Goal: Task Accomplishment & Management: Manage account settings

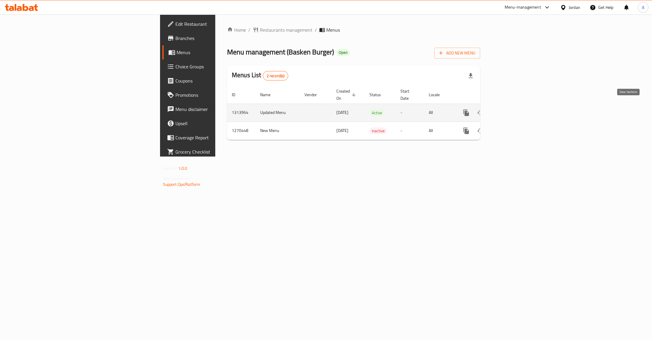
click at [516, 105] on link "enhanced table" at bounding box center [509, 112] width 14 height 14
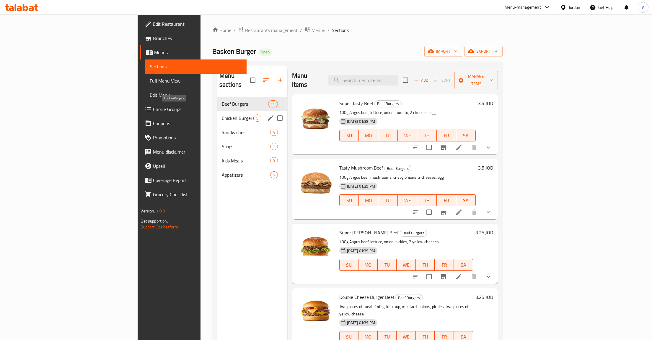
click at [222, 114] on span "Chicken Burgers" at bounding box center [238, 117] width 32 height 7
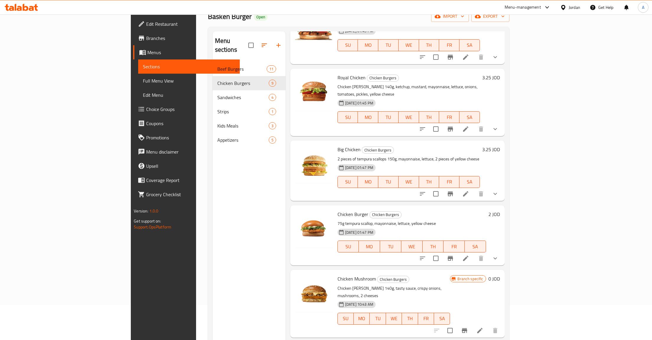
scroll to position [61, 0]
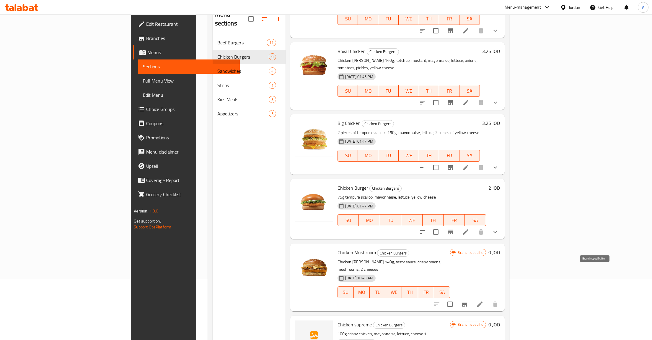
click at [468, 301] on icon "Branch-specific-item" at bounding box center [464, 303] width 5 height 5
click at [500, 248] on h6 "0 JOD" at bounding box center [495, 252] width 12 height 8
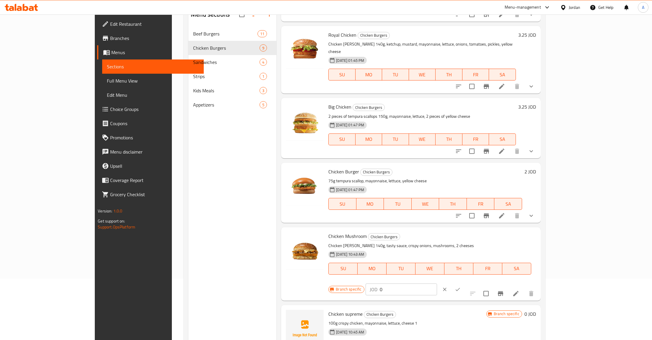
click at [437, 283] on input "0" at bounding box center [408, 289] width 57 height 12
type input "3.5"
click at [465, 283] on button "ok" at bounding box center [458, 289] width 13 height 13
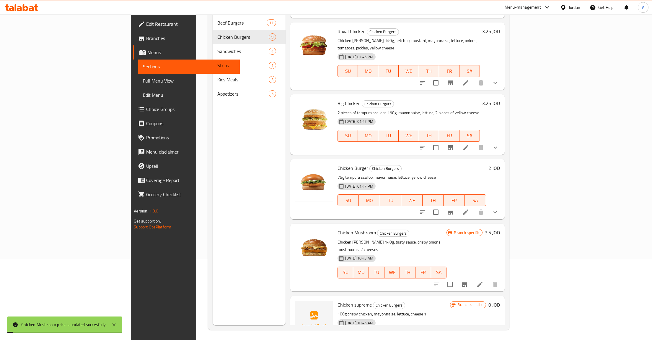
scroll to position [83, 0]
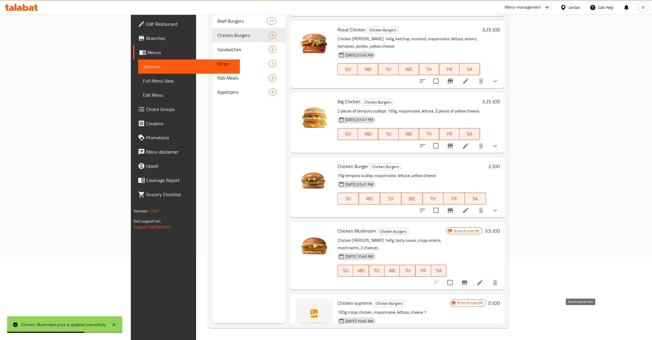
click at [486, 299] on div "Branch specific" at bounding box center [468, 302] width 36 height 7
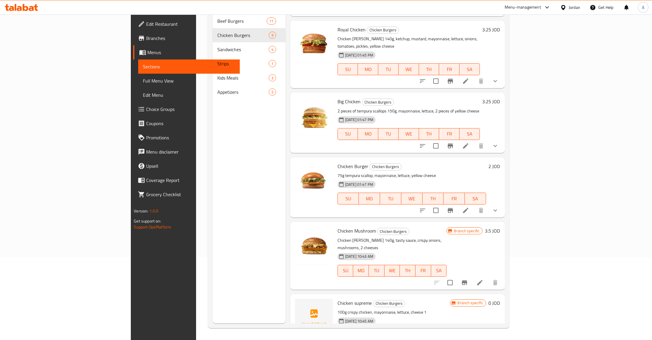
click at [500, 298] on h6 "0 JOD" at bounding box center [495, 302] width 12 height 8
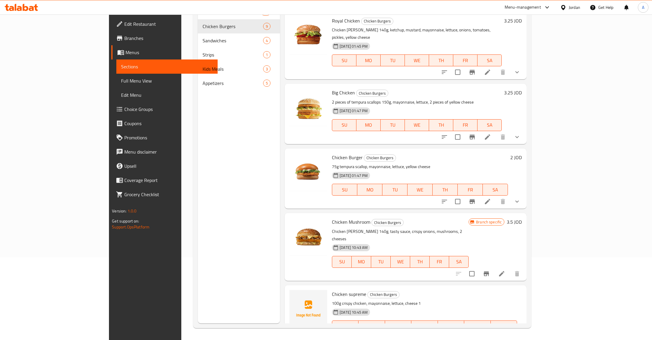
type input "3.25"
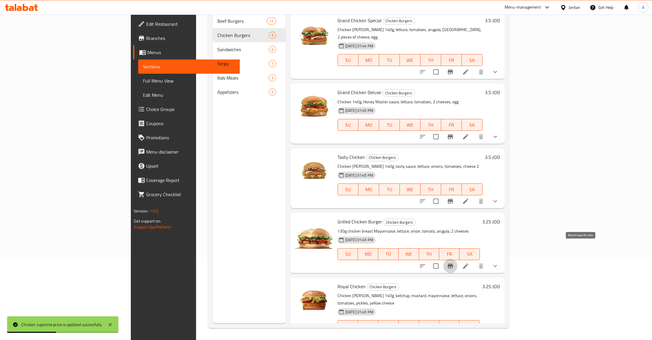
click at [454, 262] on icon "Branch-specific-item" at bounding box center [450, 265] width 7 height 7
click at [458, 330] on button "Branch-specific-item" at bounding box center [451, 337] width 14 height 14
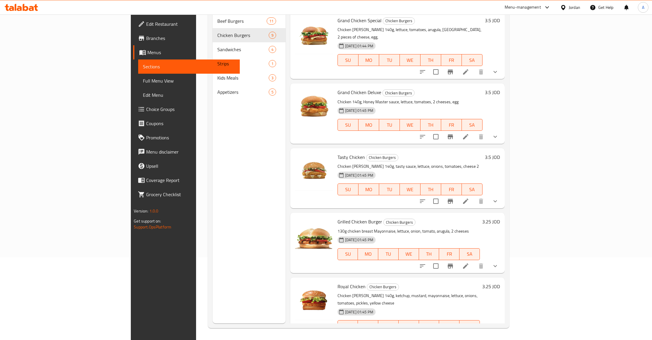
scroll to position [257, 0]
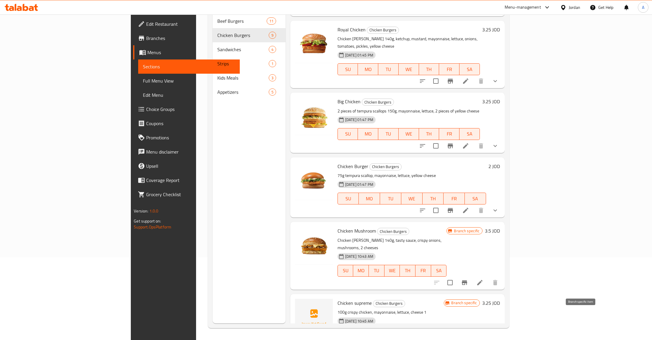
click at [472, 275] on button "Branch-specific-item" at bounding box center [465, 282] width 14 height 14
click at [468, 279] on icon "Branch-specific-item" at bounding box center [464, 282] width 7 height 7
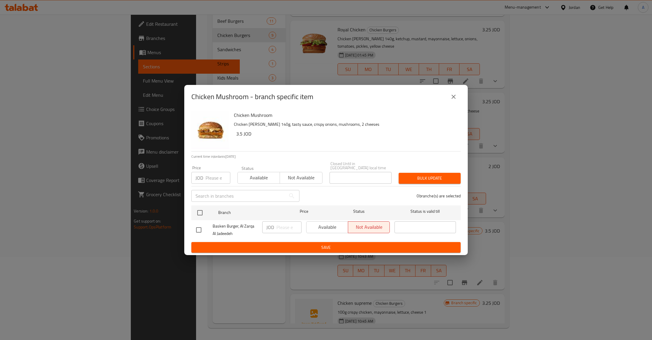
click at [326, 230] on div "Available Not available" at bounding box center [348, 227] width 84 height 12
click at [207, 213] on div at bounding box center [205, 212] width 22 height 17
click at [197, 209] on input "checkbox" at bounding box center [200, 212] width 12 height 12
checkbox input "true"
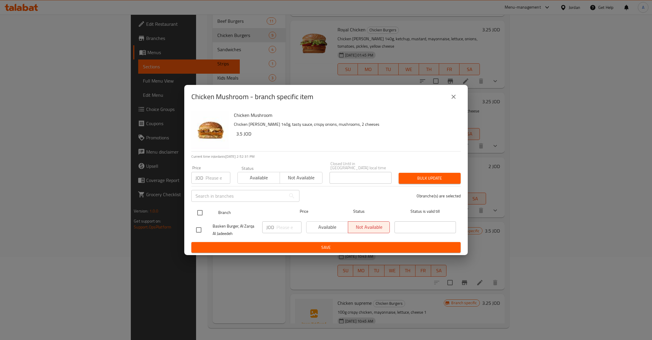
checkbox input "true"
click at [304, 227] on div "JOD ​" at bounding box center [282, 230] width 44 height 22
click at [318, 227] on span "Available" at bounding box center [327, 227] width 37 height 9
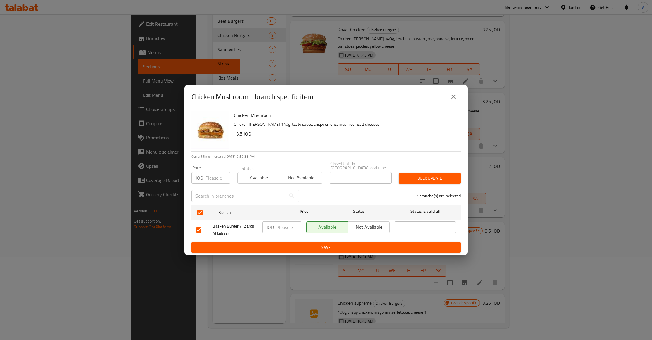
click at [329, 244] on span "Save" at bounding box center [326, 247] width 260 height 7
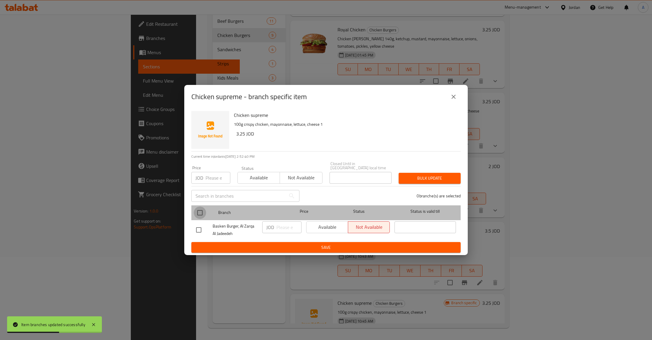
click at [202, 211] on input "checkbox" at bounding box center [200, 212] width 12 height 12
checkbox input "true"
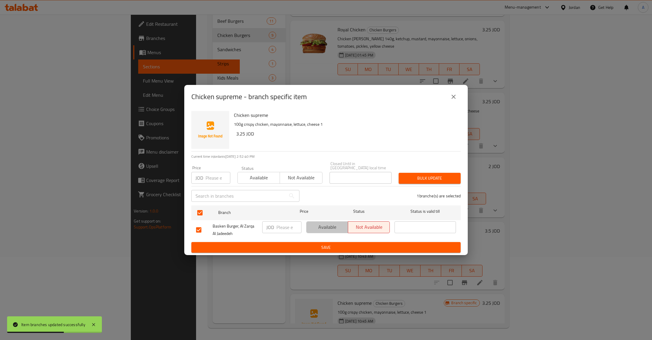
drag, startPoint x: 315, startPoint y: 225, endPoint x: 346, endPoint y: 237, distance: 32.9
click at [316, 225] on span "Available" at bounding box center [327, 227] width 37 height 9
drag, startPoint x: 362, startPoint y: 251, endPoint x: 358, endPoint y: 247, distance: 5.9
click at [362, 251] on div "Chicken supreme 100g crispy chicken, mayonnaise, lettuce, cheese 1 3.25 JOD Cur…" at bounding box center [326, 181] width 284 height 147
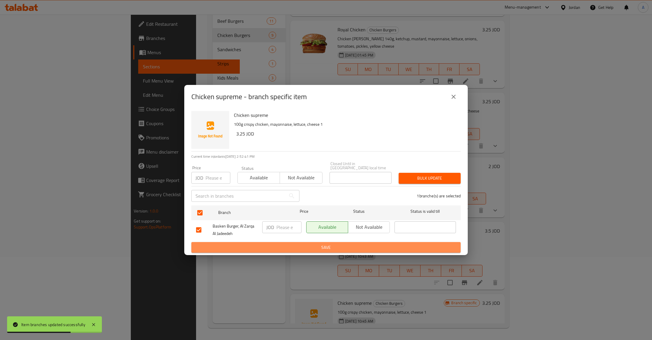
click at [356, 244] on span "Save" at bounding box center [326, 247] width 260 height 7
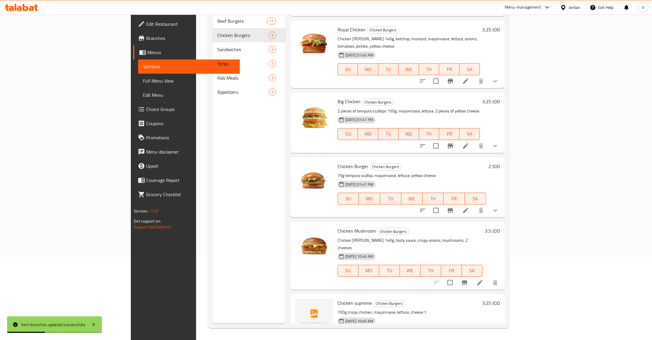
click at [480, 298] on h6 "Chicken supreme Chicken Burgers" at bounding box center [409, 302] width 142 height 8
click at [500, 298] on div "3.25 JOD" at bounding box center [490, 302] width 20 height 8
click at [500, 298] on h6 "3.25 JOD" at bounding box center [492, 302] width 18 height 8
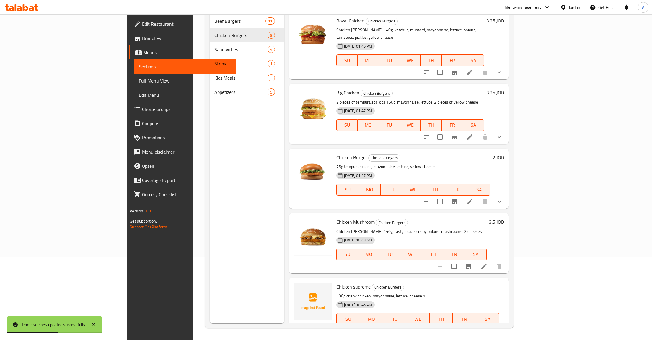
click at [409, 333] on input "3.25" at bounding box center [380, 339] width 57 height 12
type input "2"
click button "ok" at bounding box center [429, 339] width 13 height 13
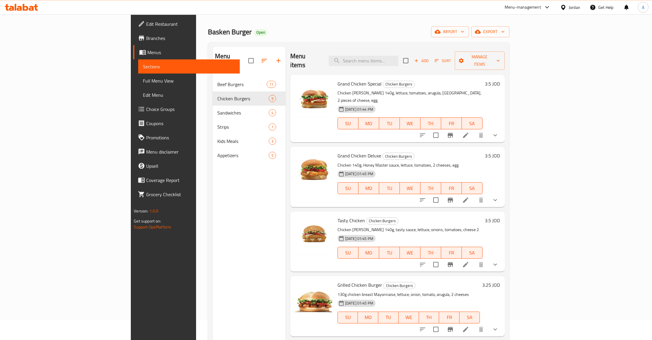
scroll to position [6, 0]
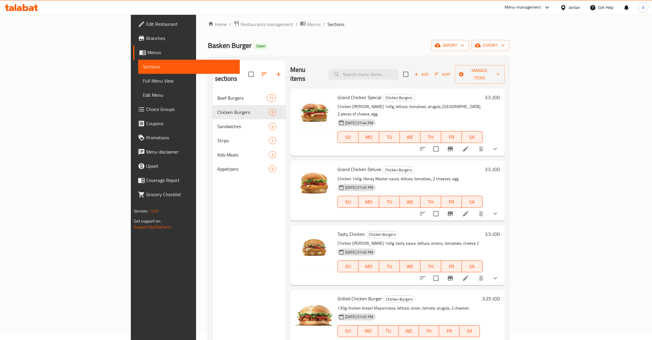
click at [213, 88] on nav "Beef Burgers 11 Chicken Burgers 9 Sandwiches 4 Strips 1 Kids Meals 3 Appetizers…" at bounding box center [249, 133] width 73 height 90
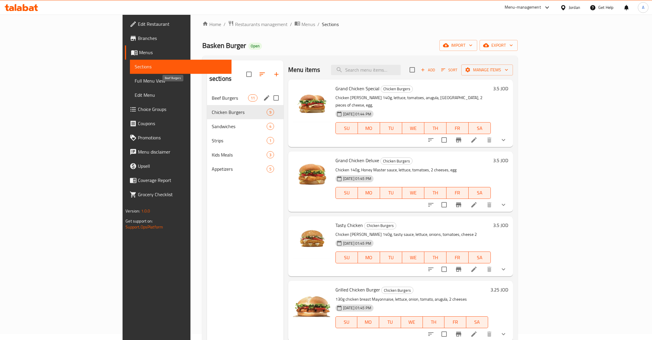
click at [212, 94] on span "Beef Burgers" at bounding box center [230, 97] width 36 height 7
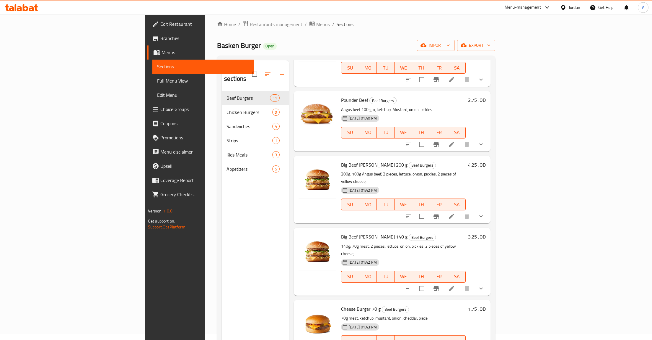
scroll to position [376, 0]
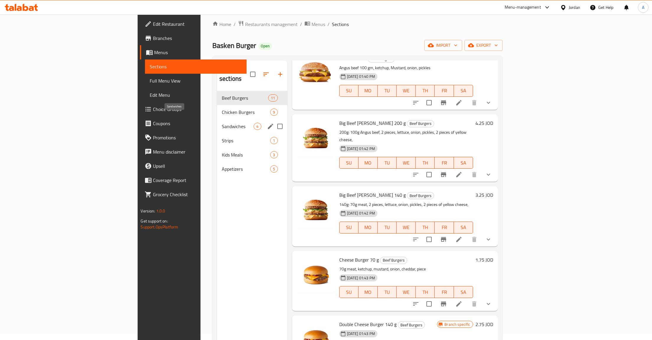
click at [222, 123] on span "Sandwiches" at bounding box center [238, 126] width 32 height 7
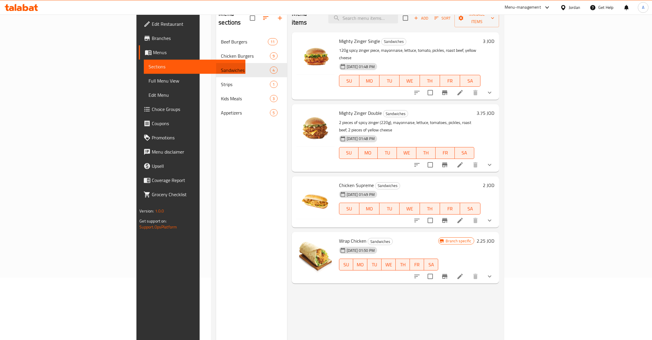
scroll to position [83, 0]
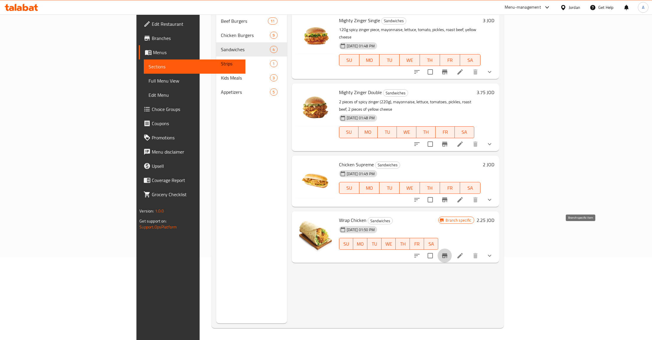
click at [452, 248] on button "Branch-specific-item" at bounding box center [445, 255] width 14 height 14
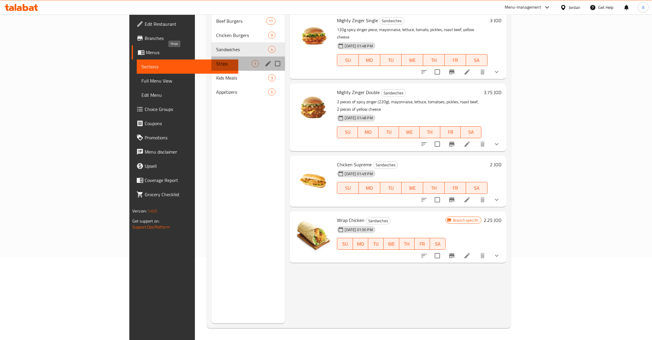
click at [216, 60] on span "Strips" at bounding box center [233, 63] width 35 height 7
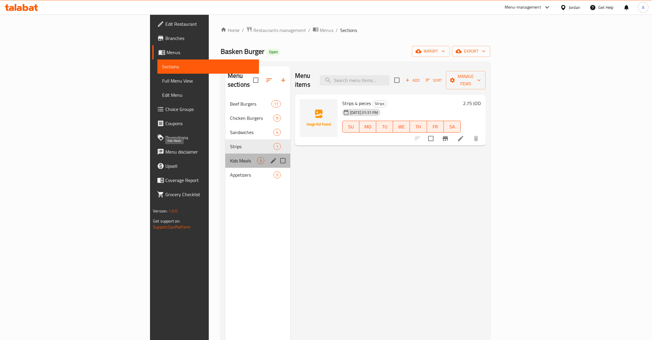
click at [230, 157] on span "Kids Meals" at bounding box center [243, 160] width 27 height 7
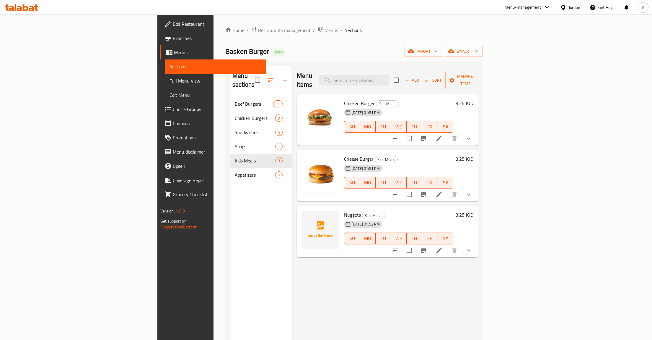
scroll to position [83, 0]
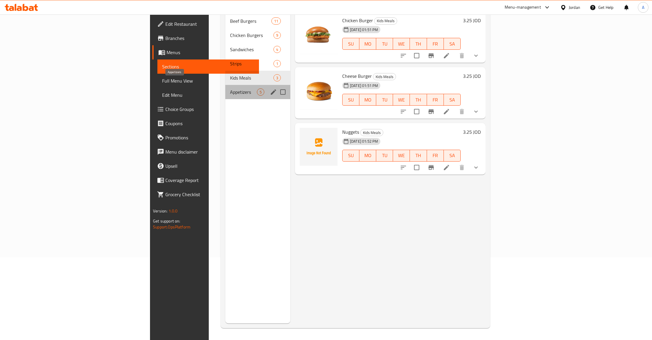
click at [230, 88] on span "Appetizers" at bounding box center [243, 91] width 27 height 7
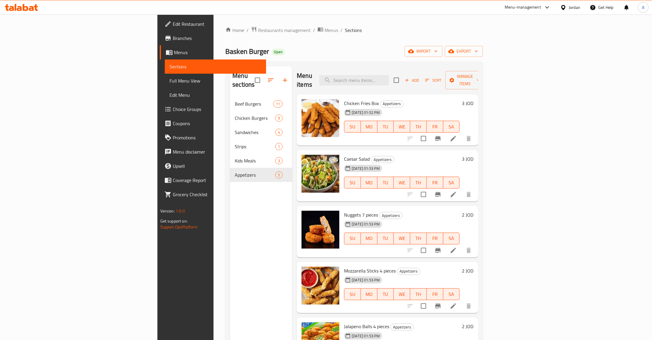
scroll to position [1, 0]
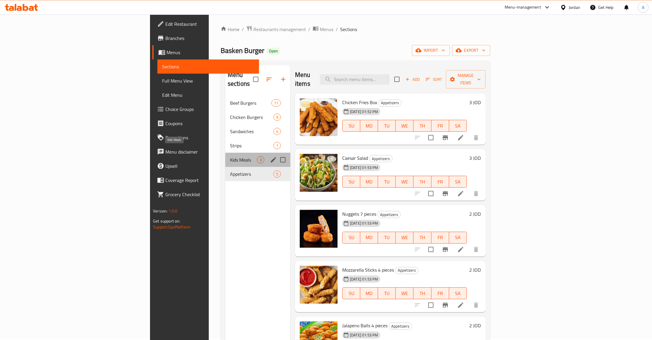
click at [230, 156] on span "Kids Meals" at bounding box center [243, 159] width 27 height 7
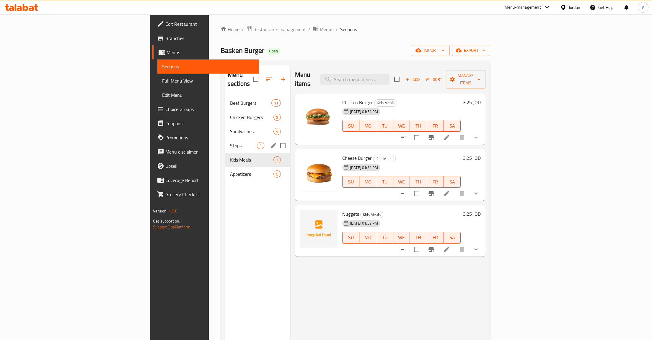
click at [225, 142] on div "Strips 1" at bounding box center [257, 145] width 65 height 14
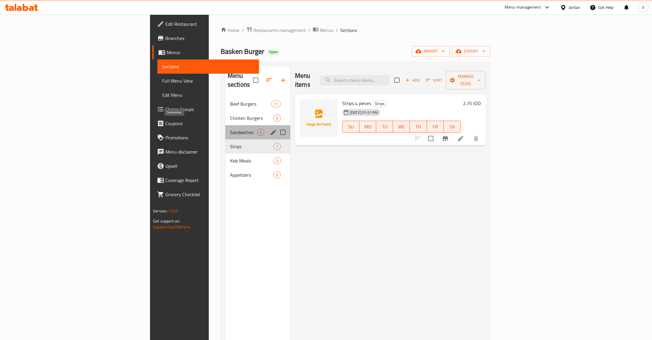
click at [230, 129] on span "Sandwiches" at bounding box center [243, 132] width 27 height 7
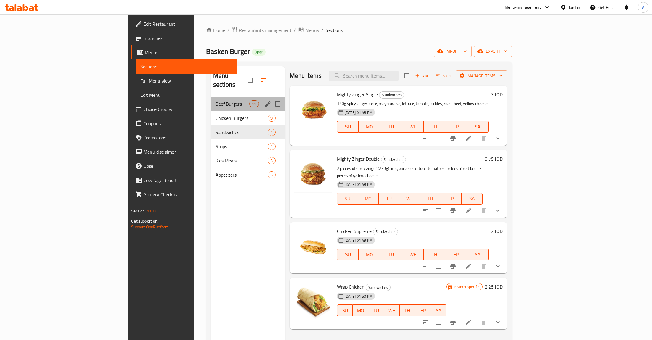
click at [211, 99] on div "Beef Burgers 11" at bounding box center [248, 104] width 74 height 14
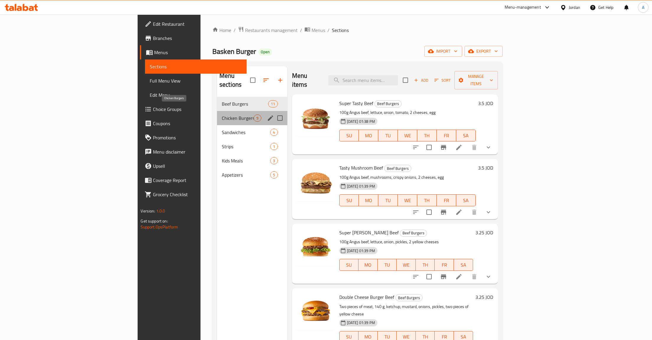
click at [222, 114] on span "Chicken Burgers" at bounding box center [238, 117] width 32 height 7
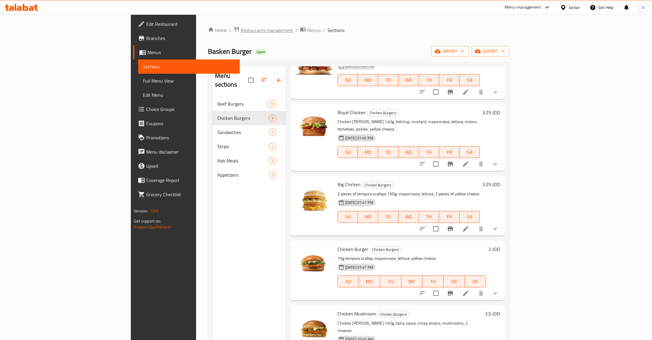
click at [241, 28] on span "Restaurants management" at bounding box center [267, 30] width 53 height 7
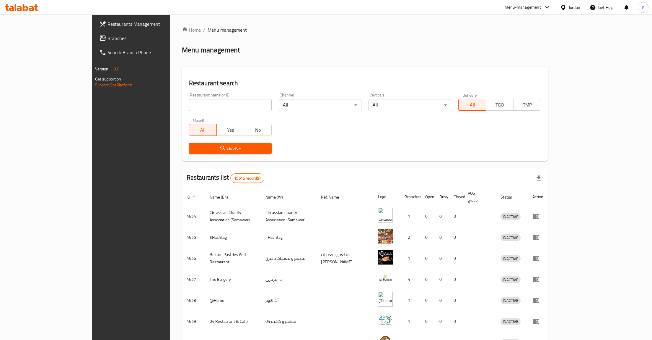
click at [189, 105] on input "search" at bounding box center [230, 105] width 83 height 12
type input "sweet cra"
click button "Search" at bounding box center [230, 148] width 83 height 11
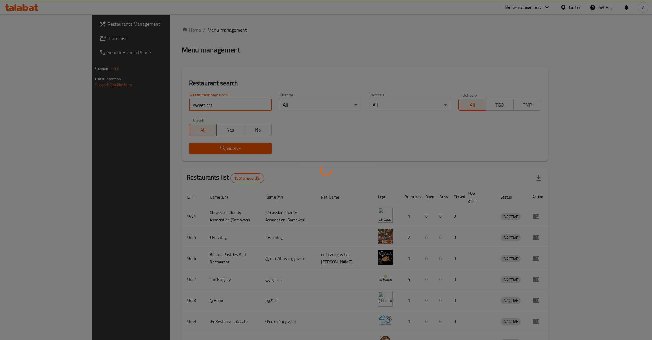
click button "Search" at bounding box center [230, 148] width 83 height 11
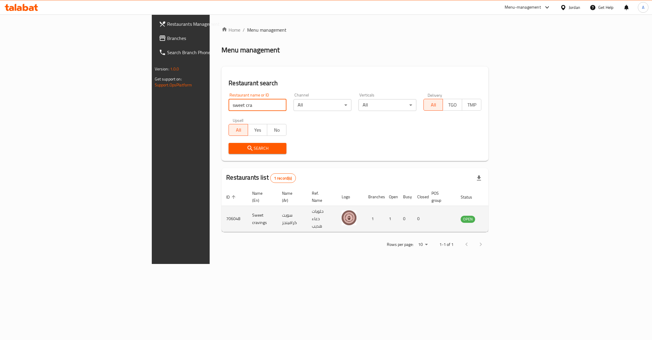
click at [508, 209] on td "enhanced table" at bounding box center [497, 219] width 20 height 26
click at [499, 216] on icon "enhanced table" at bounding box center [495, 218] width 7 height 5
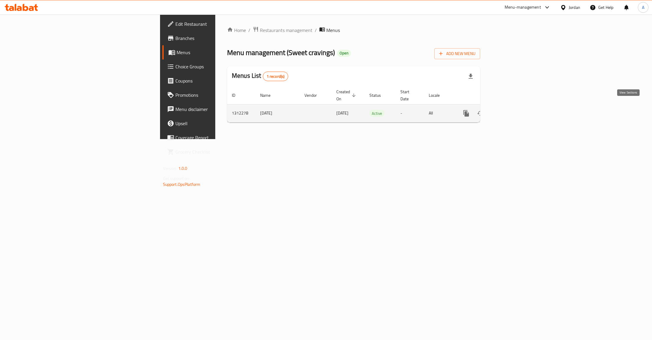
click at [513, 110] on icon "enhanced table" at bounding box center [509, 113] width 7 height 7
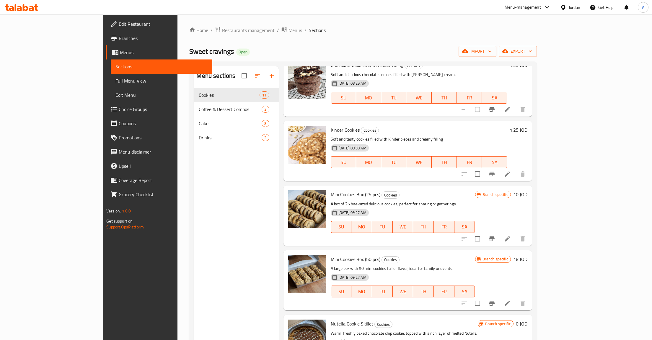
scroll to position [281, 0]
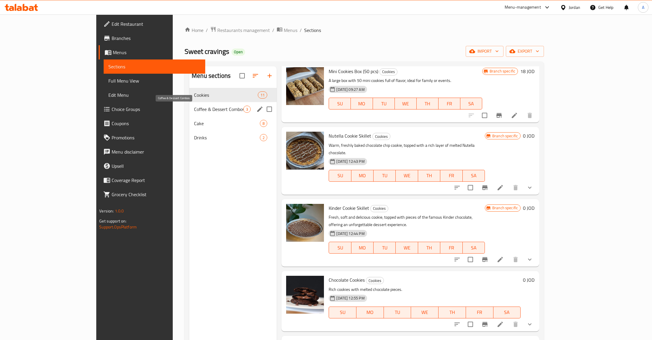
click at [194, 111] on span "Coffee & Dessert Combos" at bounding box center [218, 108] width 49 height 7
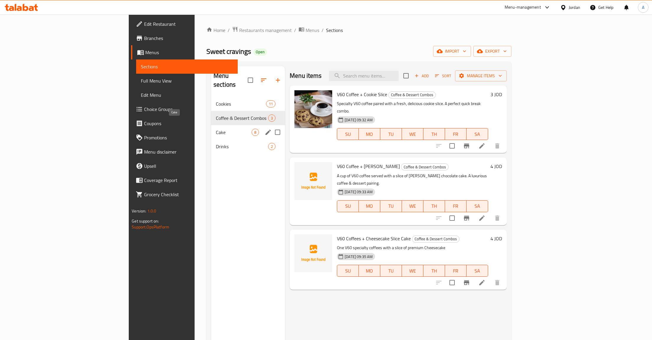
click at [216, 129] on span "Cake" at bounding box center [234, 132] width 36 height 7
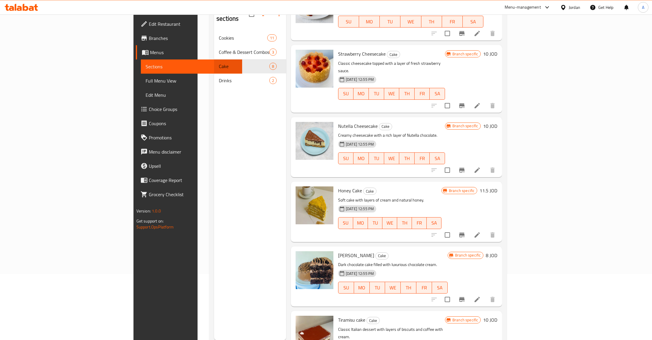
scroll to position [83, 0]
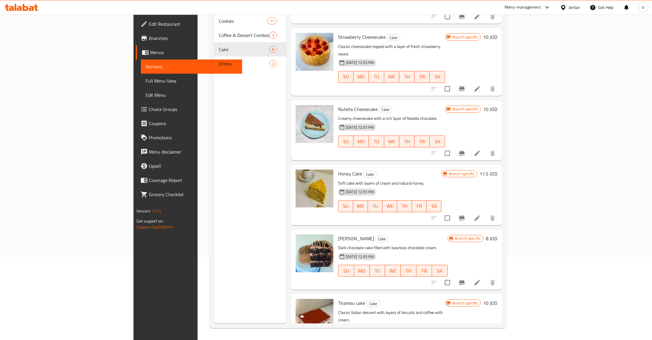
click at [296, 298] on img at bounding box center [315, 317] width 38 height 38
click at [301, 303] on icon "upload picture" at bounding box center [304, 306] width 7 height 7
click at [298, 301] on button "upload picture" at bounding box center [304, 307] width 12 height 12
click at [498, 298] on h6 "10 JOD" at bounding box center [490, 302] width 14 height 8
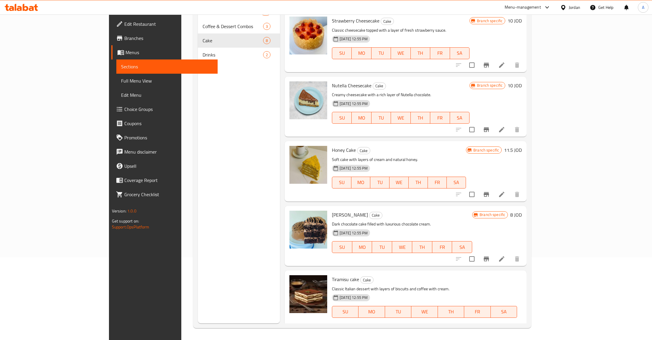
click at [441, 326] on input "10" at bounding box center [411, 332] width 57 height 12
type input "3"
type input "2"
click button "ok" at bounding box center [461, 332] width 13 height 13
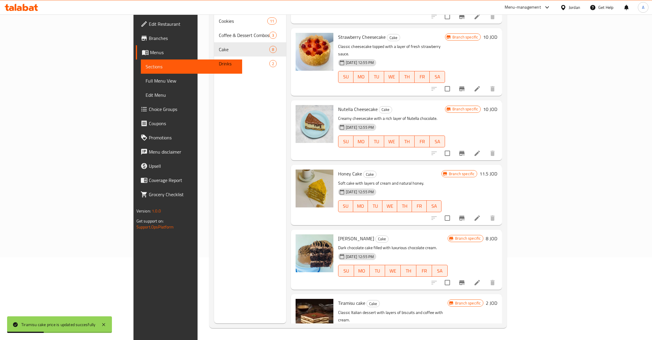
click at [338, 309] on p "Classic Italian dessert with layers of biscuits and coffee with cream." at bounding box center [393, 316] width 110 height 15
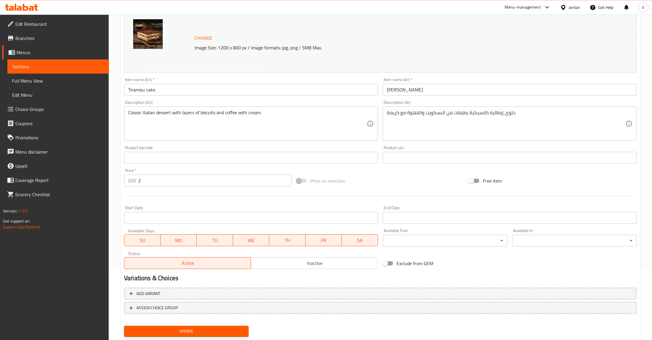
scroll to position [86, 0]
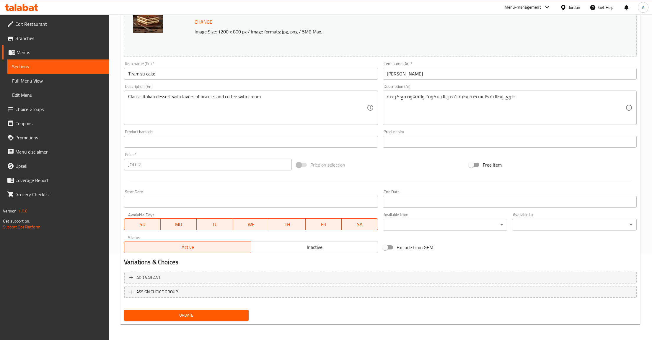
click at [537, 114] on textarea "حلوى إيطالية كلاسيكية بطبقات من البسكويت والقهوة مع كريمة" at bounding box center [506, 108] width 239 height 28
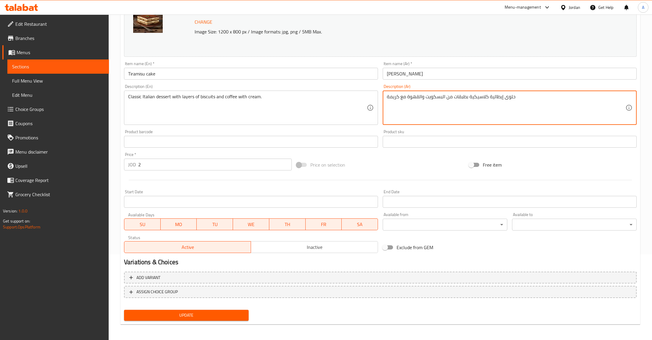
click at [179, 77] on input "Tiramisu cake" at bounding box center [251, 74] width 254 height 12
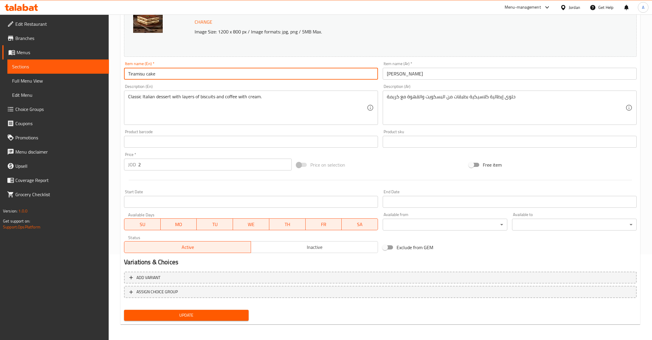
click at [436, 80] on div "Item name (Ar)   * [PERSON_NAME] Item name (Ar) *" at bounding box center [510, 70] width 259 height 23
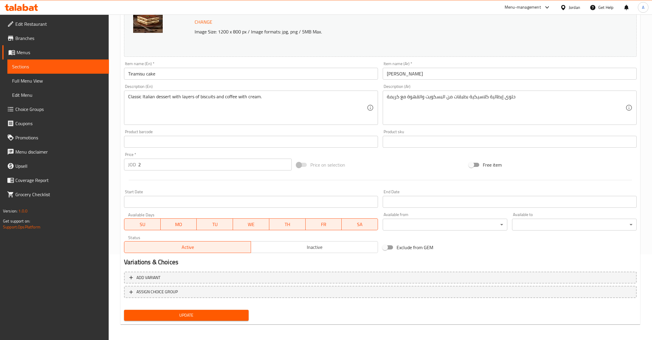
click at [435, 74] on input "[PERSON_NAME]" at bounding box center [510, 74] width 254 height 12
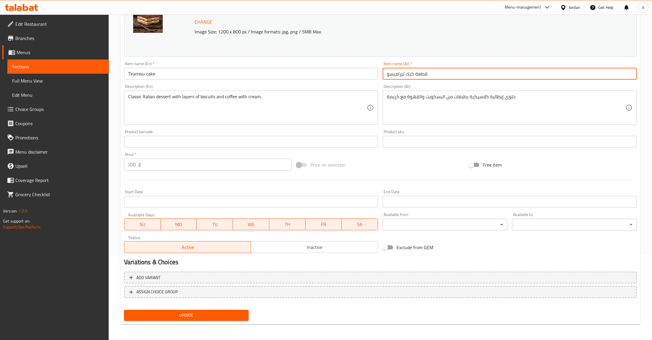
type input "قطعة كيك تيراميسو"
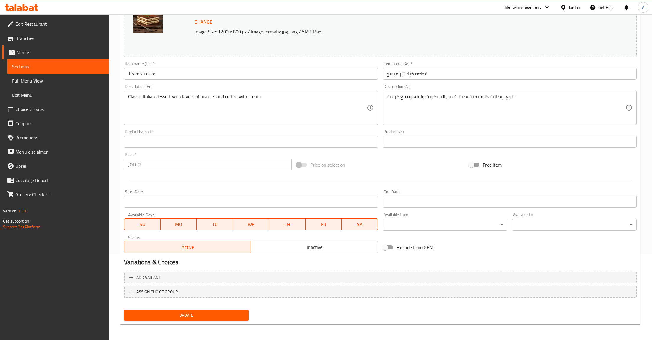
click at [193, 322] on div "Update Tiramisu cake Change Image Size: 1200 x 800 px / Image formats: jpg, png…" at bounding box center [381, 148] width 520 height 353
click at [186, 313] on span "Update" at bounding box center [186, 314] width 115 height 7
click at [24, 70] on span "Sections" at bounding box center [58, 66] width 92 height 7
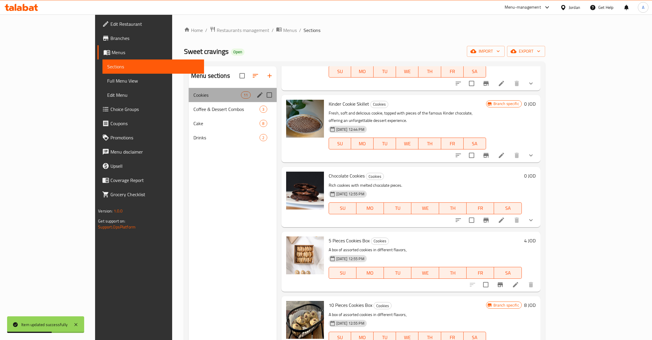
click at [189, 101] on div "Cookies 11" at bounding box center [233, 95] width 88 height 14
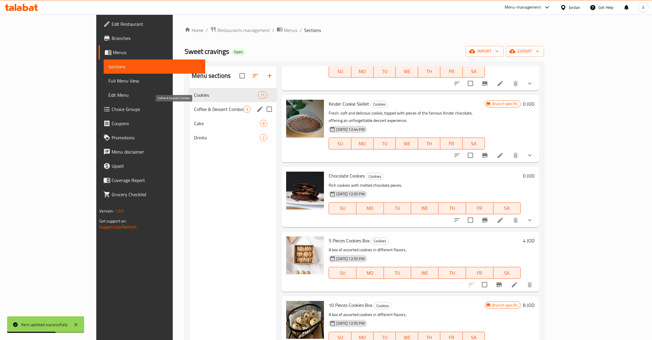
click at [194, 106] on span "Coffee & Dessert Combos" at bounding box center [218, 108] width 49 height 7
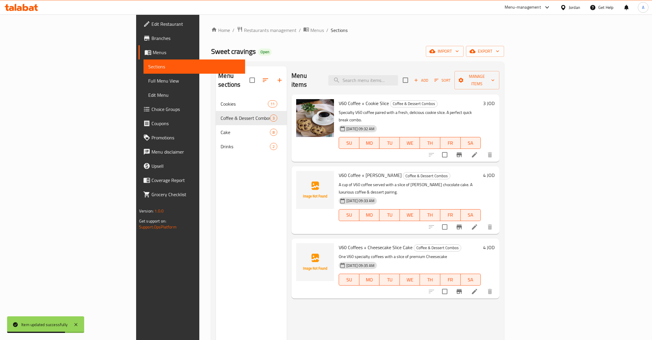
click at [221, 129] on span "Cake" at bounding box center [245, 132] width 49 height 7
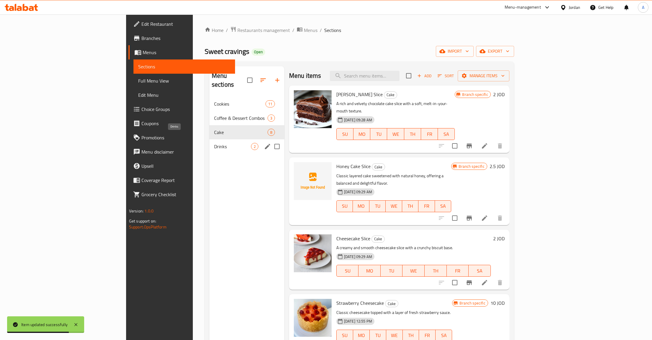
click at [214, 143] on span "Drinks" at bounding box center [232, 146] width 37 height 7
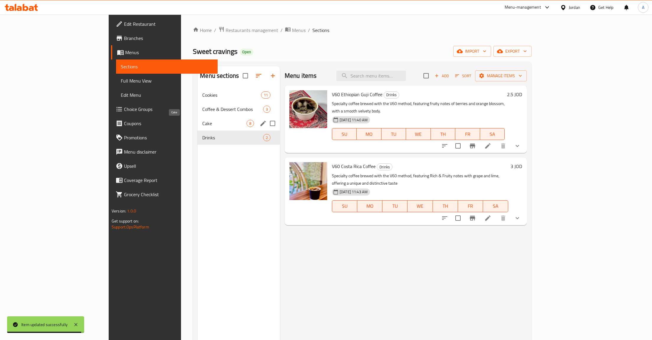
click at [202, 122] on span "Cake" at bounding box center [224, 123] width 44 height 7
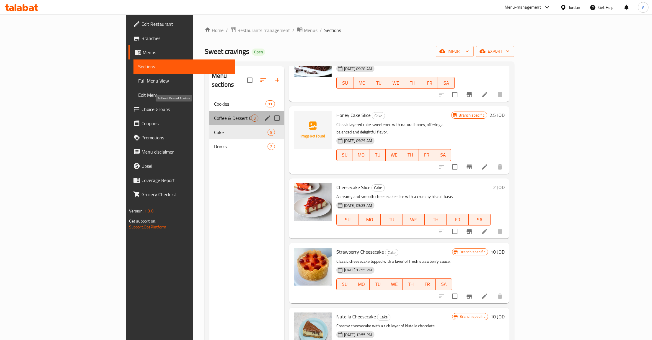
click at [214, 114] on span "Coffee & Dessert Combos" at bounding box center [232, 117] width 37 height 7
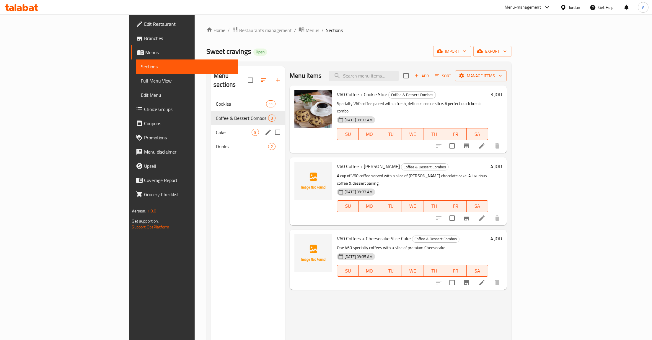
click at [216, 129] on span "Cake" at bounding box center [234, 132] width 36 height 7
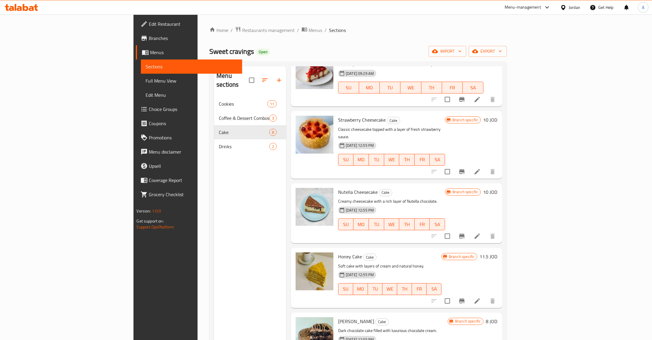
scroll to position [83, 0]
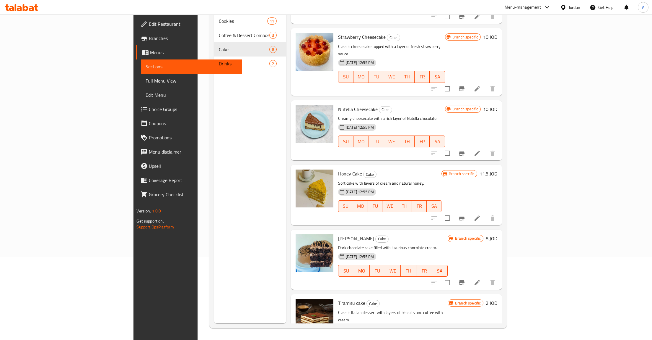
click at [338, 298] on span "Tiramisu cake" at bounding box center [351, 302] width 27 height 9
copy span "Tiramisu"
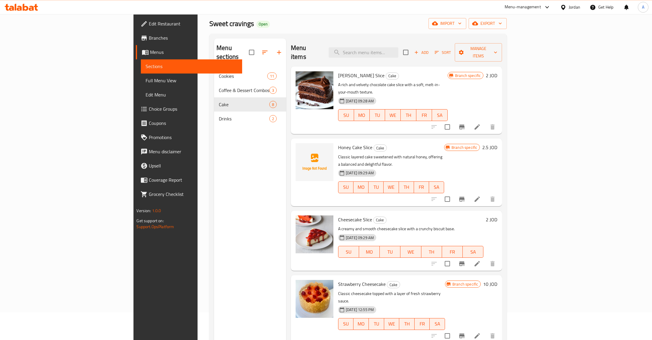
scroll to position [0, 0]
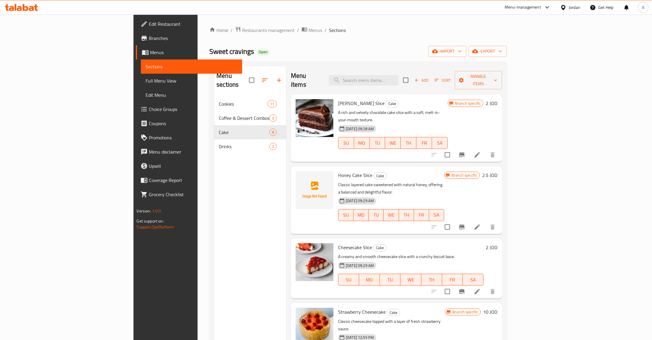
click at [396, 97] on div "[PERSON_NAME] Slice Cake A rich and velvety chocolate cake slice with a soft, m…" at bounding box center [393, 128] width 114 height 63
click at [398, 79] on input "search" at bounding box center [364, 80] width 70 height 10
paste input "Tiramisu"
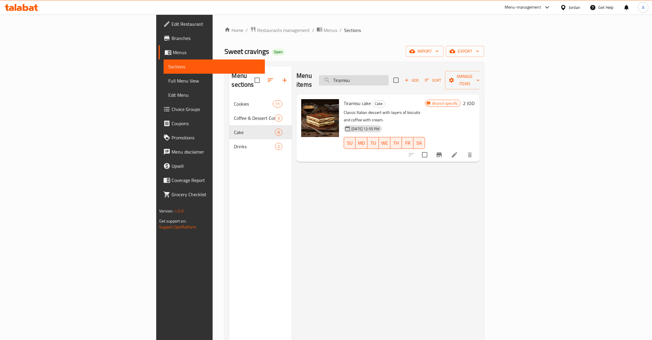
type input "Tiramisu"
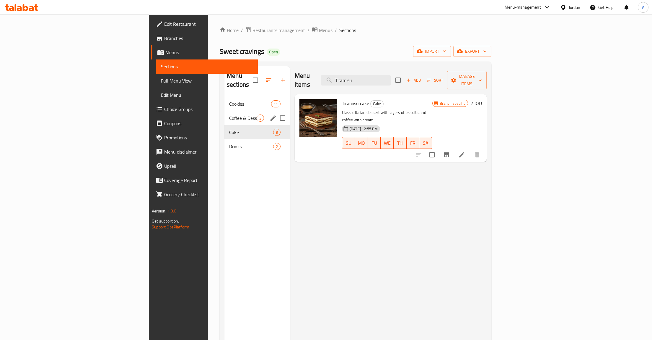
click at [225, 111] on div "Coffee & Dessert Combos 3" at bounding box center [258, 118] width 66 height 14
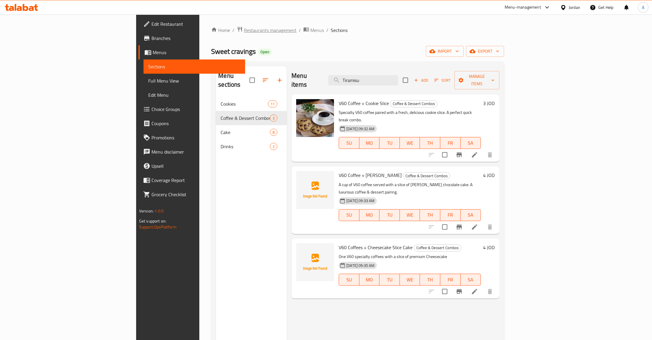
click at [244, 31] on span "Restaurants management" at bounding box center [270, 30] width 53 height 7
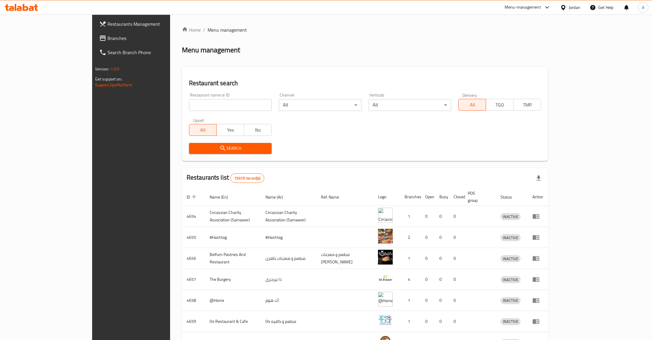
click at [189, 105] on input "search" at bounding box center [230, 105] width 83 height 12
type input "سشنعقش"
click button "Search" at bounding box center [230, 148] width 83 height 11
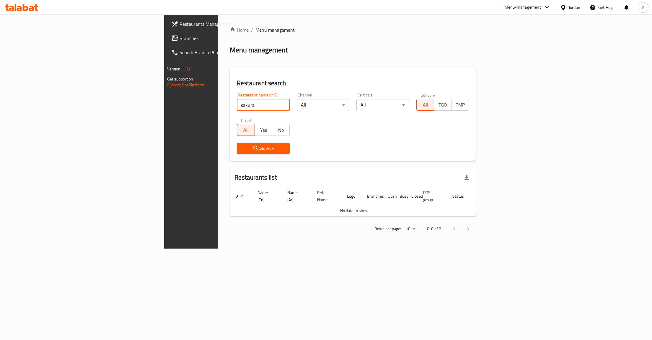
type input "sakura"
click button "Search" at bounding box center [263, 148] width 53 height 11
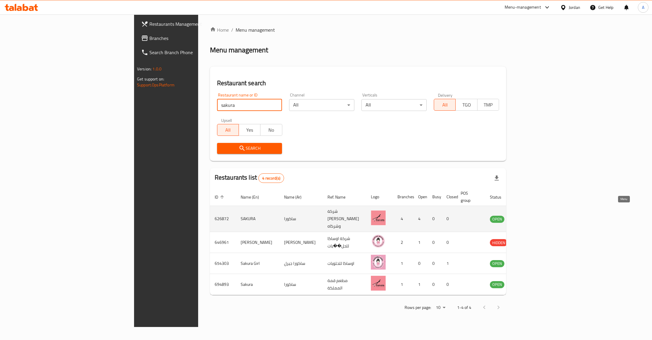
click at [528, 216] on icon "enhanced table" at bounding box center [525, 218] width 7 height 5
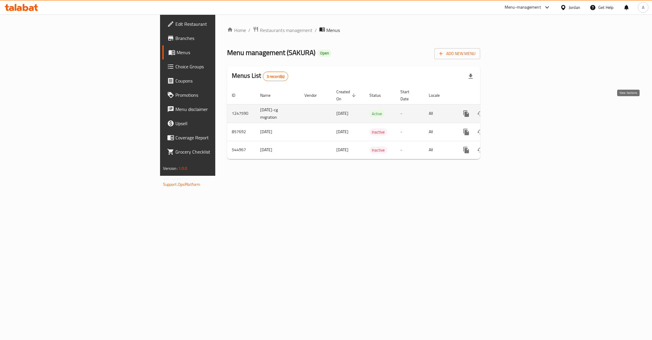
click at [513, 110] on icon "enhanced table" at bounding box center [509, 113] width 7 height 7
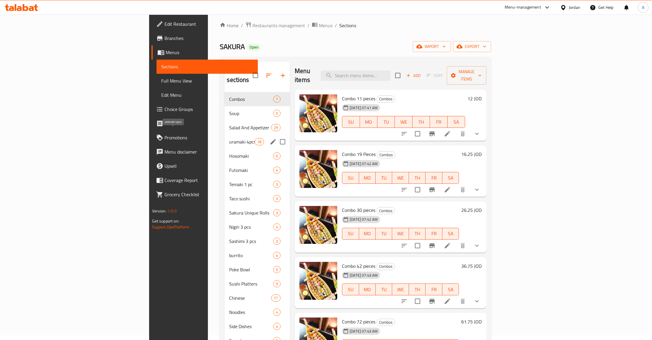
scroll to position [83, 0]
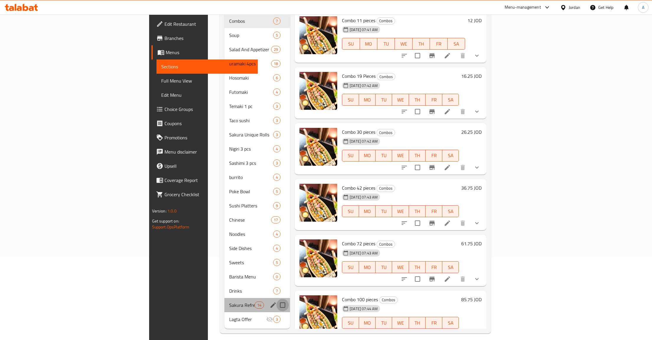
click at [277, 298] on input "Menu sections" at bounding box center [283, 304] width 12 height 12
checkbox input "true"
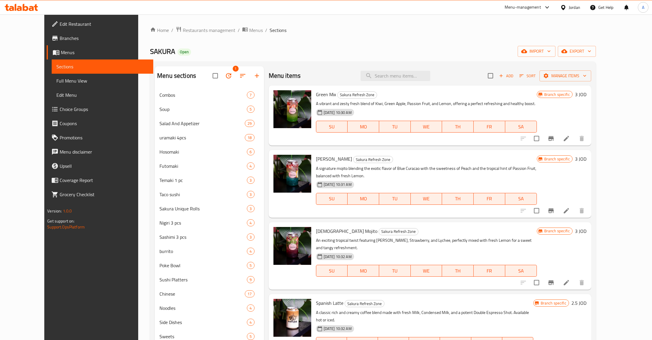
click at [348, 22] on div "Home / Restaurants management / Menus / Sections SAKURA Open import export Menu…" at bounding box center [373, 218] width 470 height 408
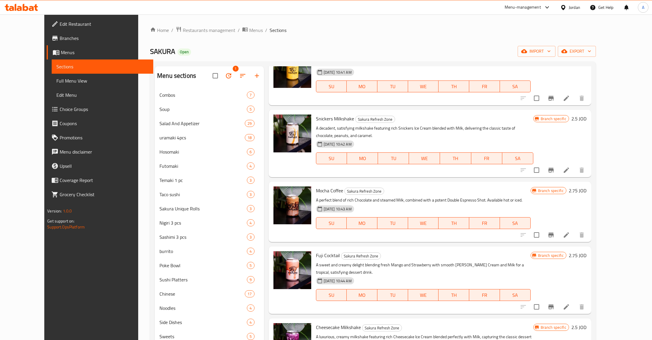
click at [359, 43] on div "Home / Restaurants management / Menus / Sections SAKURA Open import export Menu…" at bounding box center [373, 218] width 446 height 384
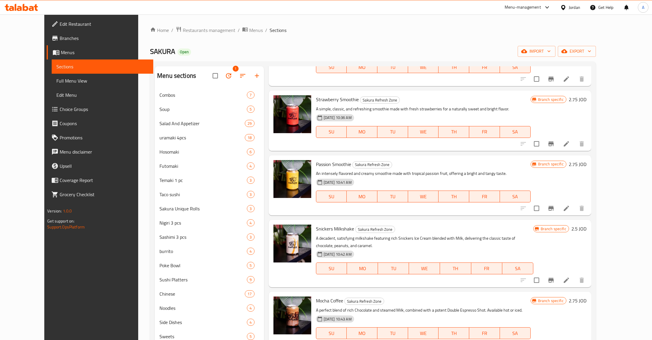
scroll to position [586, 0]
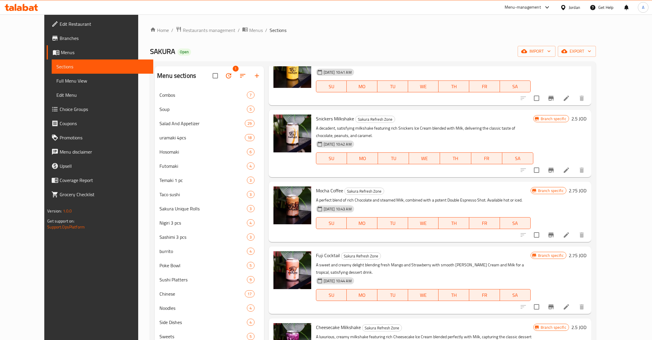
click at [559, 228] on button "Branch-specific-item" at bounding box center [551, 235] width 14 height 14
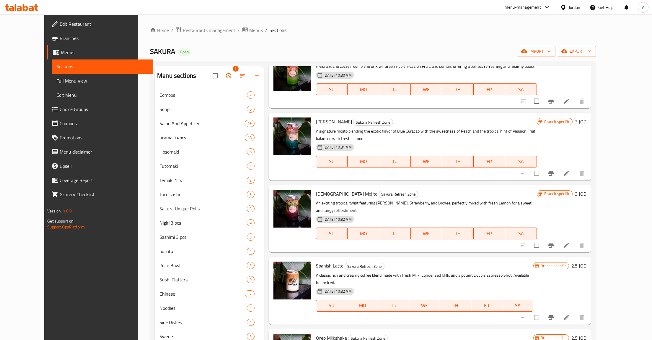
scroll to position [24, 0]
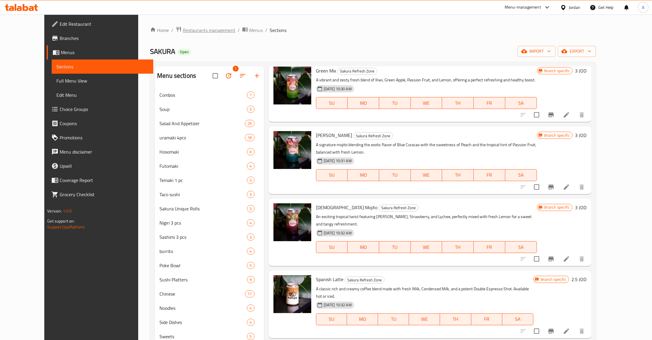
click at [184, 30] on span "Restaurants management" at bounding box center [209, 30] width 53 height 7
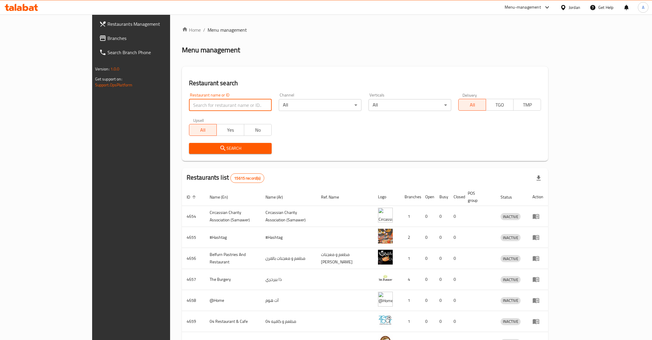
click at [189, 109] on input "search" at bounding box center [230, 105] width 83 height 12
type input "sakura"
click at [186, 142] on div "Search" at bounding box center [231, 148] width 90 height 18
click at [196, 157] on div "Search" at bounding box center [231, 148] width 90 height 18
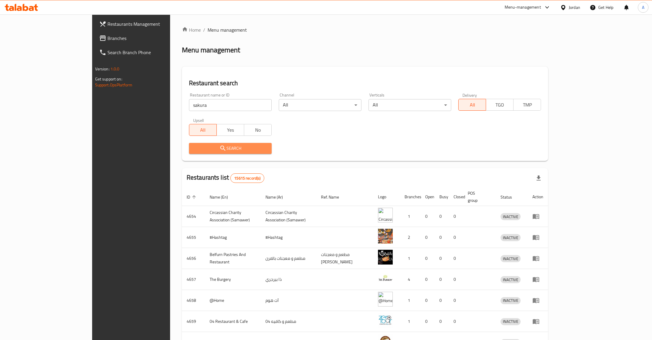
click at [189, 152] on button "Search" at bounding box center [230, 148] width 83 height 11
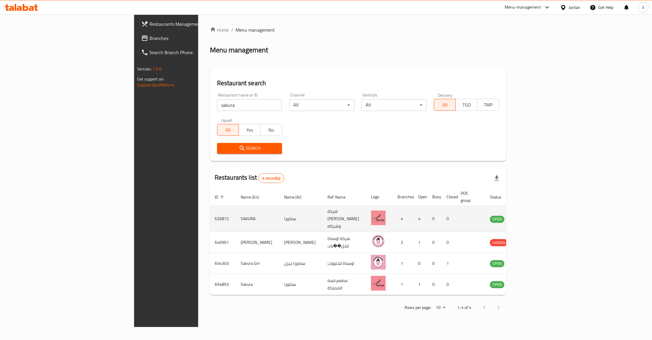
click at [210, 209] on td "626872" at bounding box center [223, 219] width 26 height 26
copy td "626872"
click at [528, 216] on icon "enhanced table" at bounding box center [525, 218] width 7 height 5
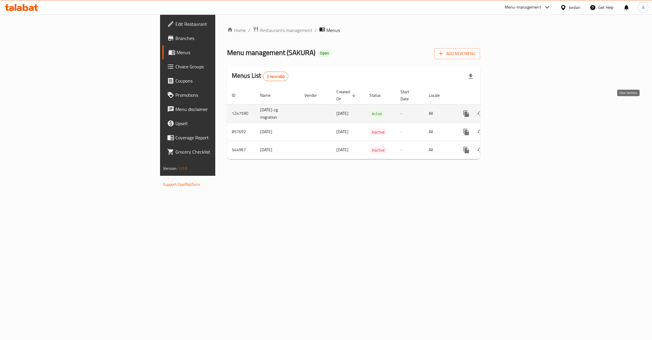
click at [513, 110] on icon "enhanced table" at bounding box center [509, 113] width 7 height 7
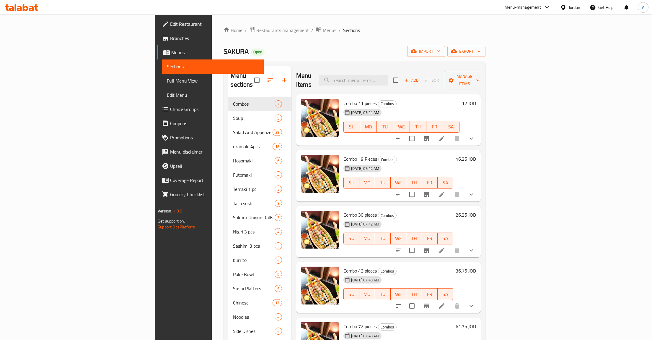
scroll to position [83, 0]
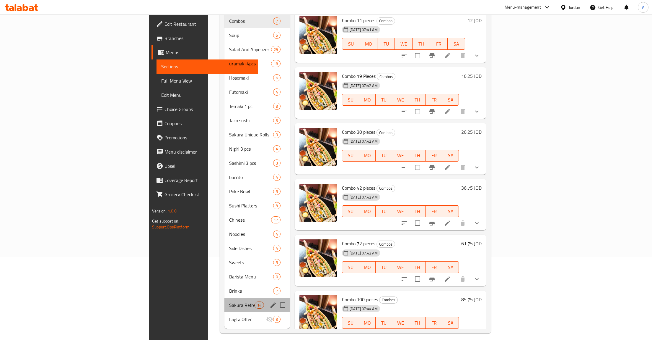
click at [269, 300] on div "Menu sections" at bounding box center [273, 304] width 9 height 9
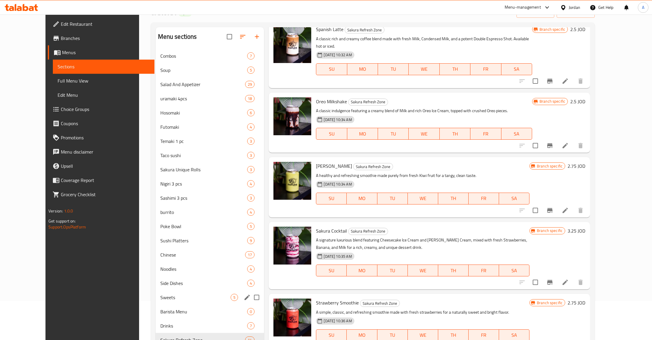
scroll to position [83, 0]
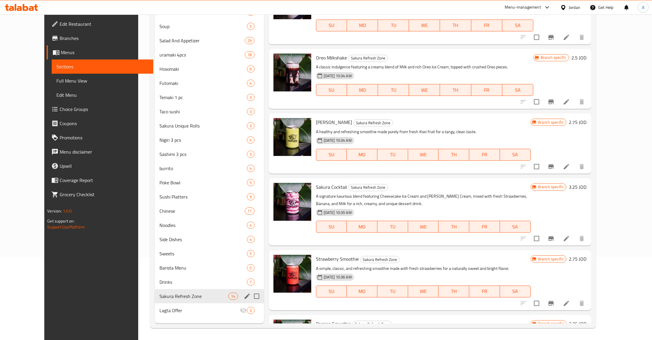
click at [245, 296] on icon "edit" at bounding box center [247, 295] width 5 height 5
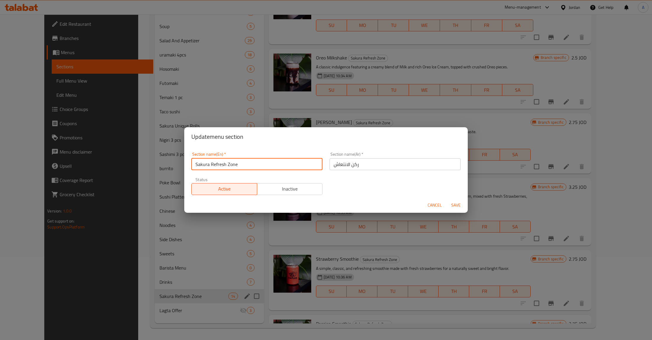
click at [245, 165] on input "Sakura Refresh Zone" at bounding box center [256, 164] width 131 height 12
click at [428, 206] on button "Cancel" at bounding box center [435, 204] width 19 height 11
